Goal: Find specific page/section: Find specific page/section

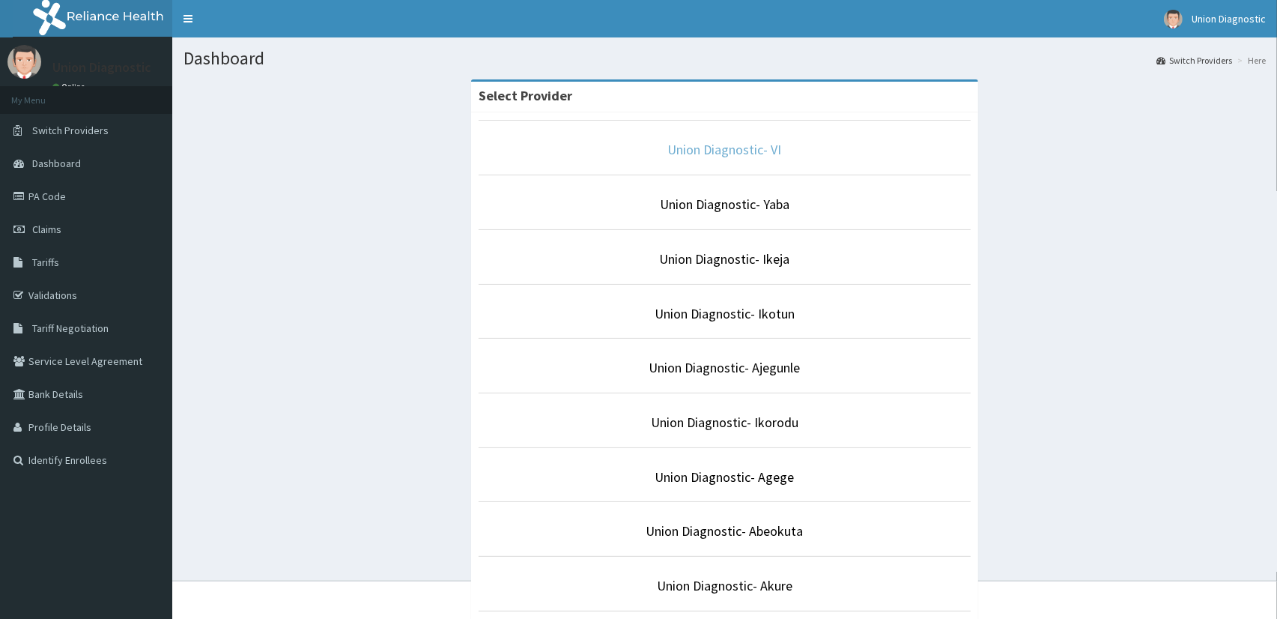
click at [739, 152] on link "Union Diagnostic- VI" at bounding box center [725, 149] width 114 height 17
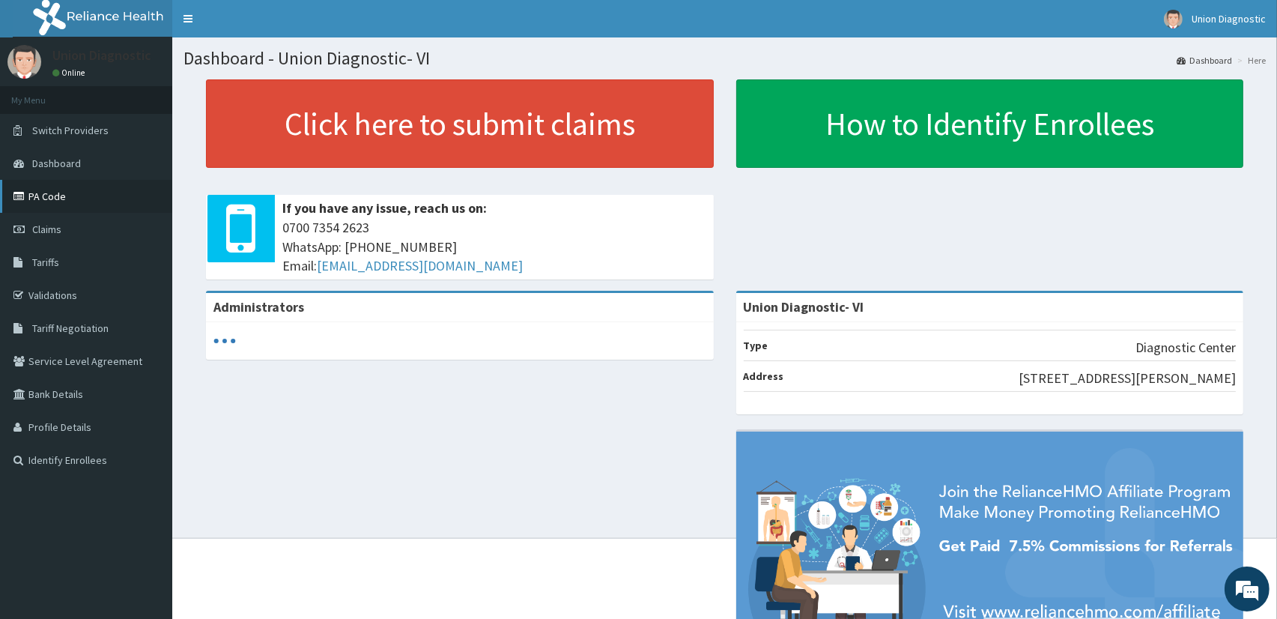
click at [62, 196] on link "PA Code" at bounding box center [86, 196] width 172 height 33
